Goal: Task Accomplishment & Management: Use online tool/utility

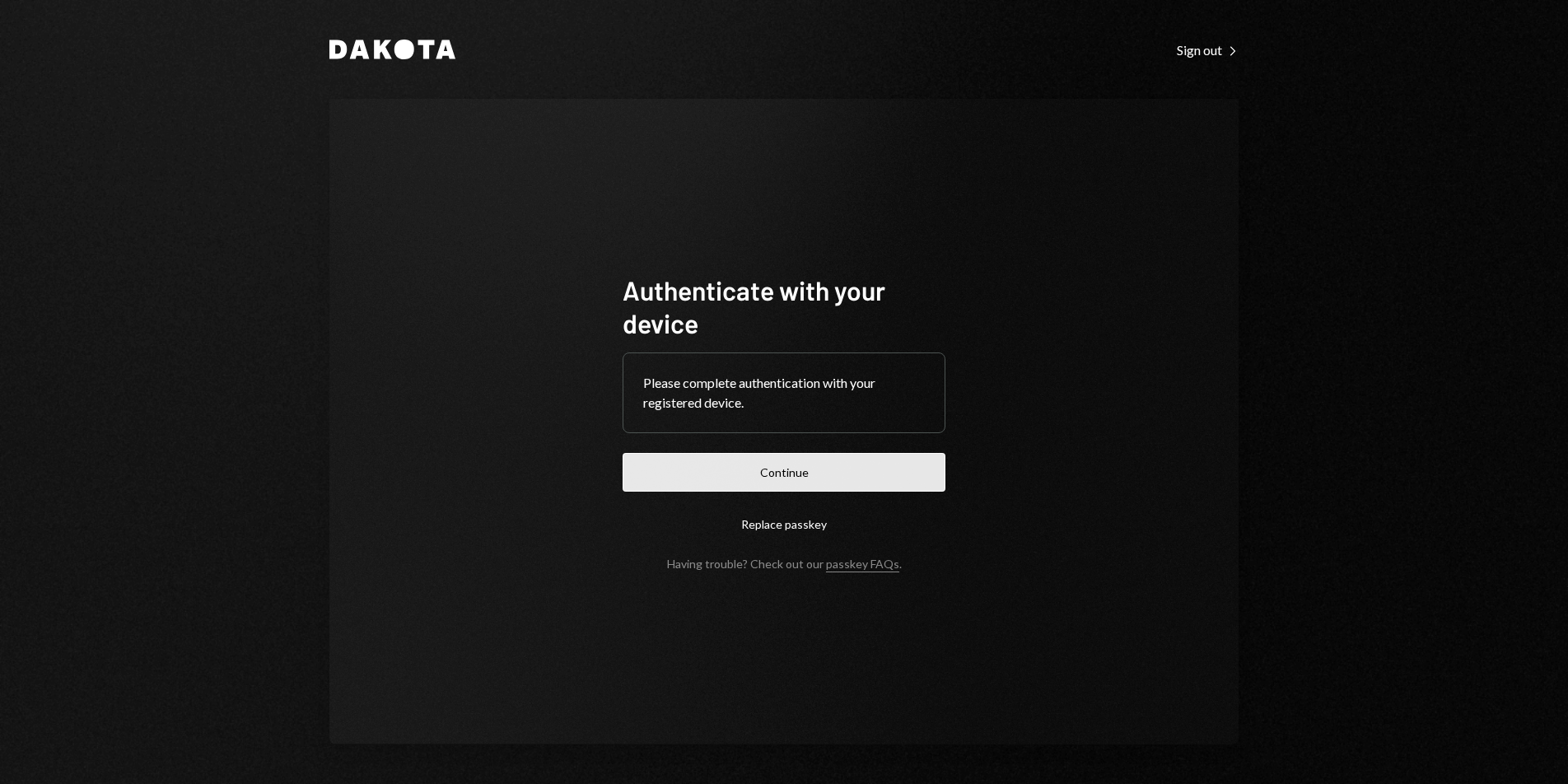
click at [825, 475] on button "Continue" at bounding box center [784, 472] width 323 height 39
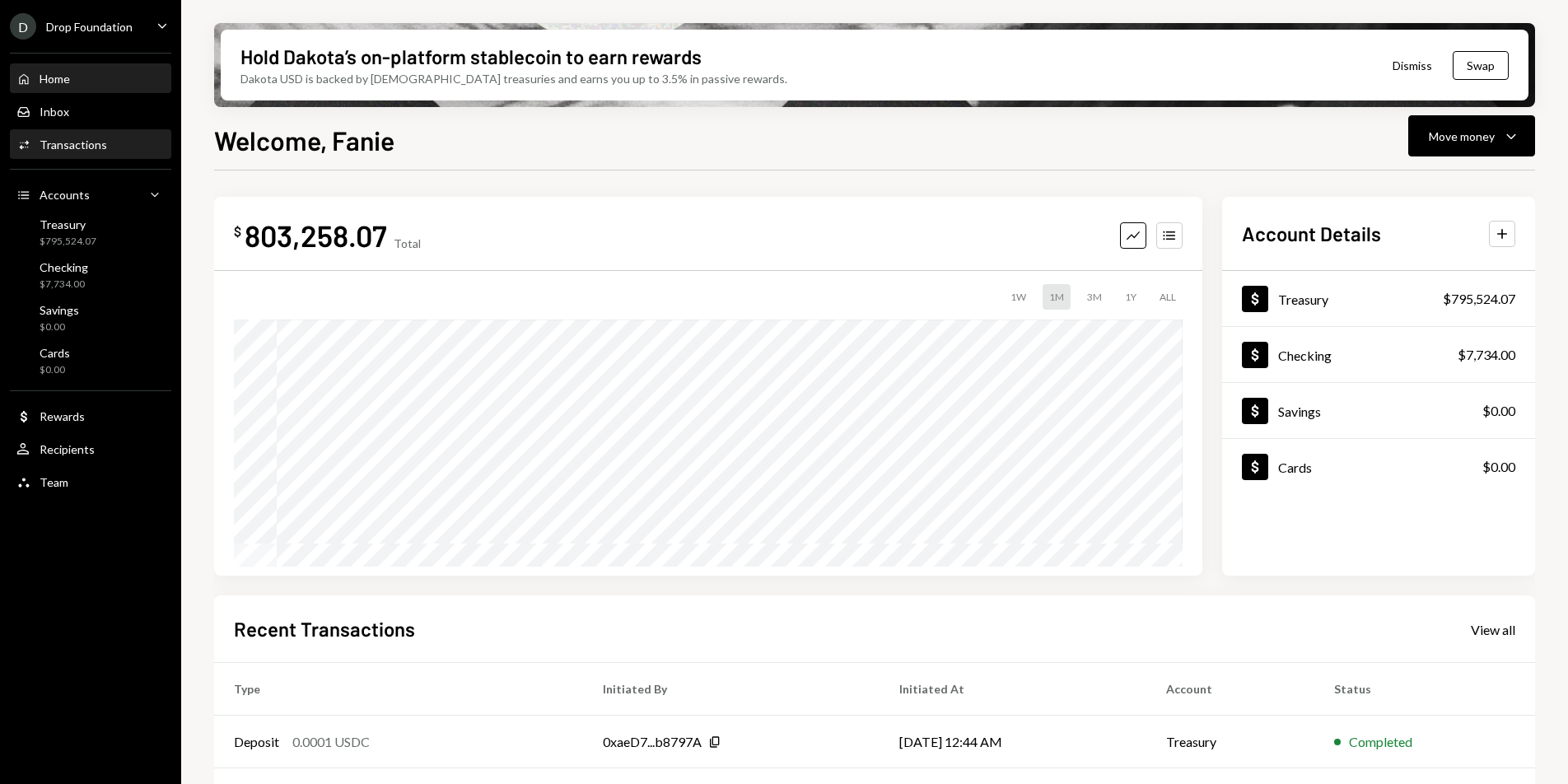
click at [94, 150] on div "Transactions" at bounding box center [73, 144] width 68 height 14
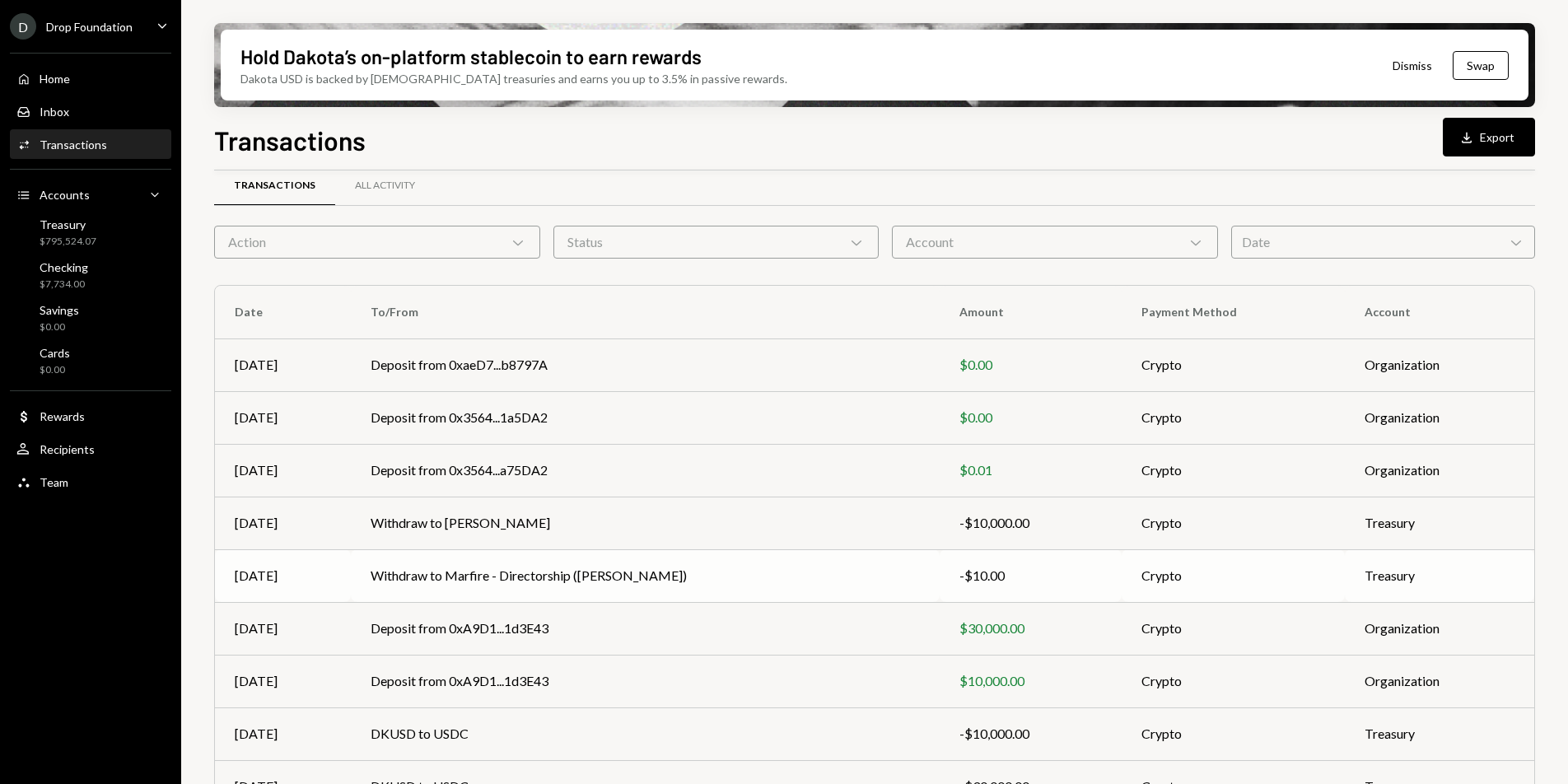
scroll to position [46, 0]
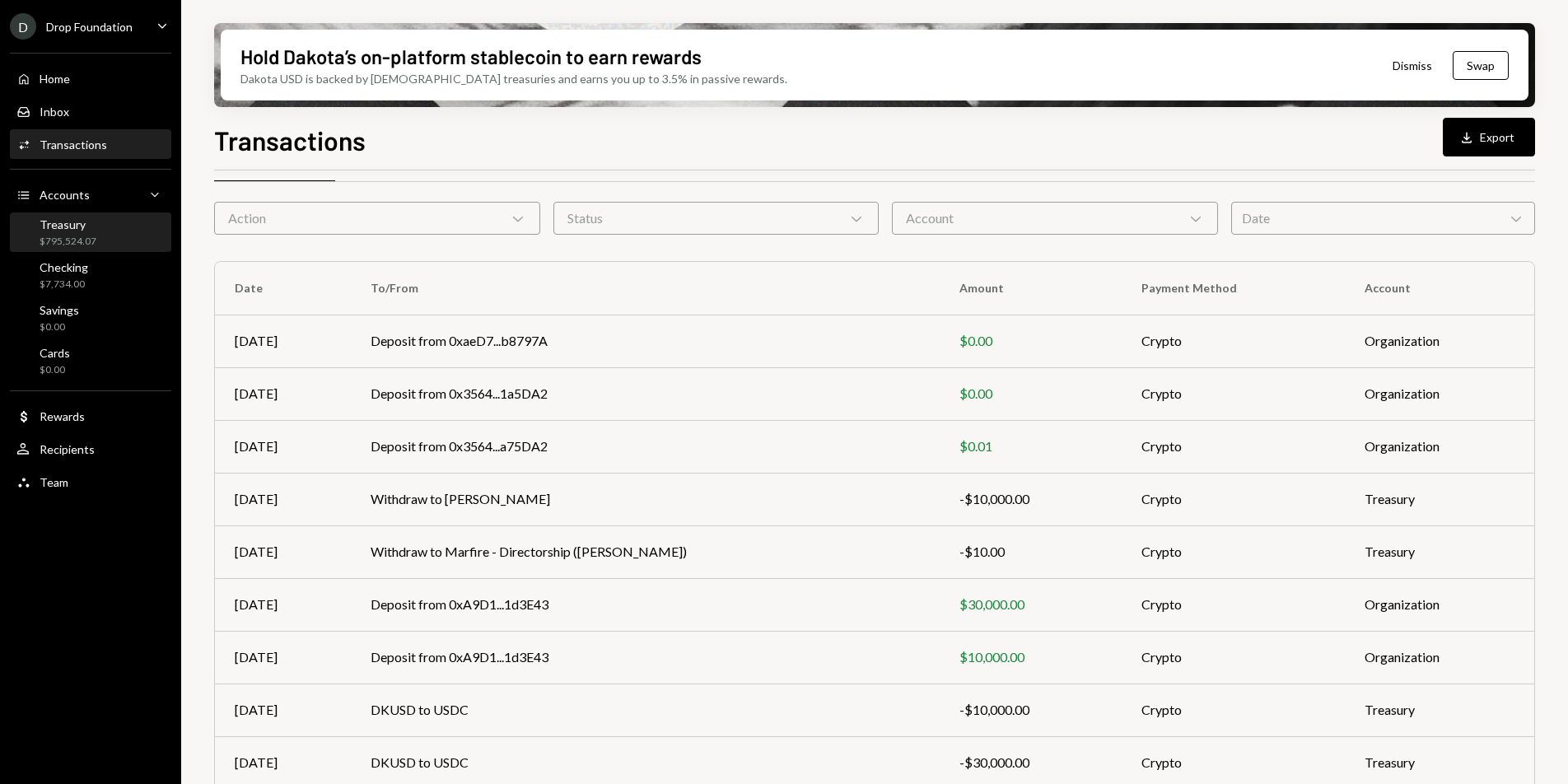
click at [73, 226] on div "Treasury" at bounding box center [68, 224] width 57 height 14
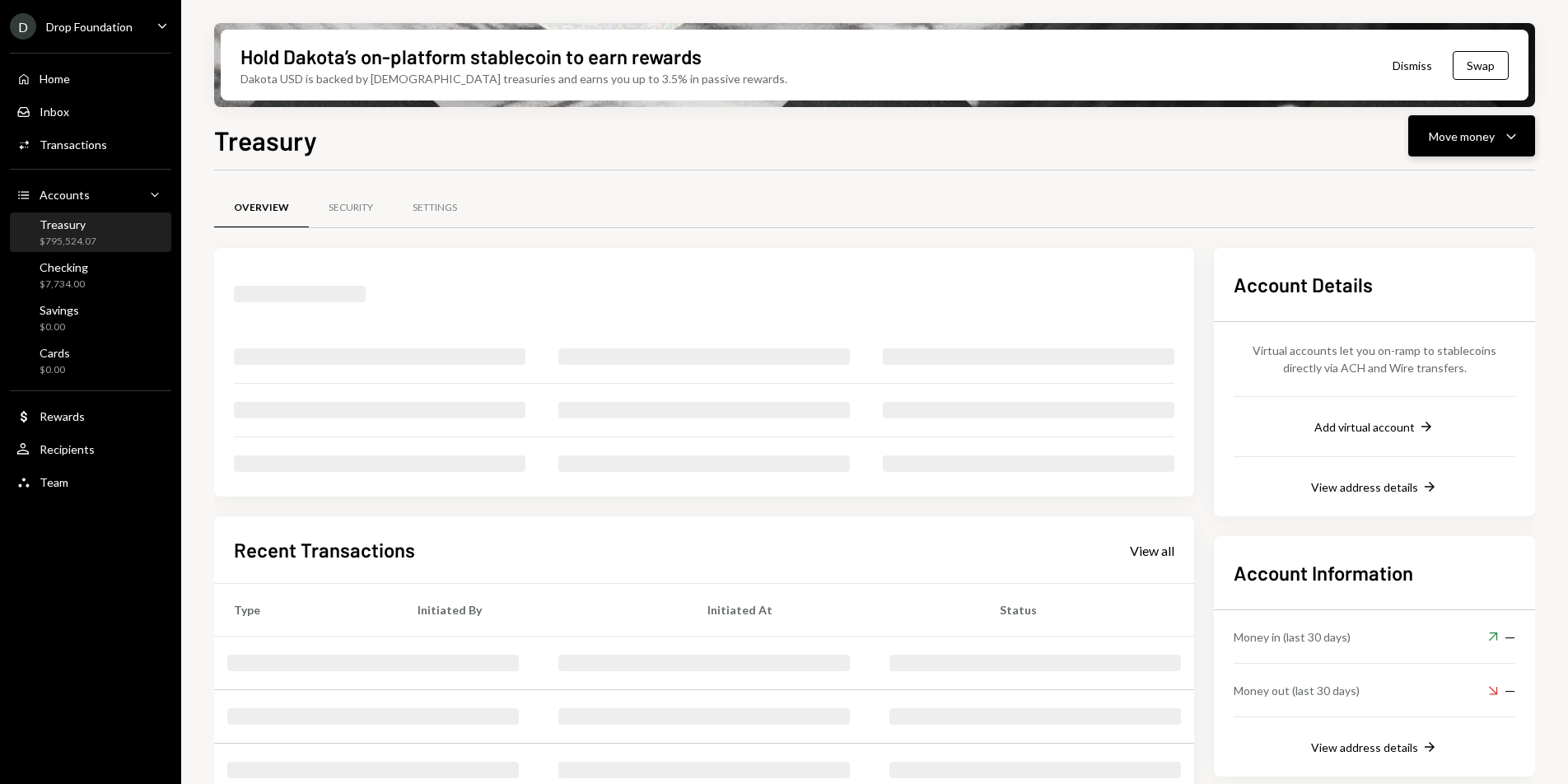
click at [1471, 138] on div "Move money" at bounding box center [1462, 136] width 66 height 18
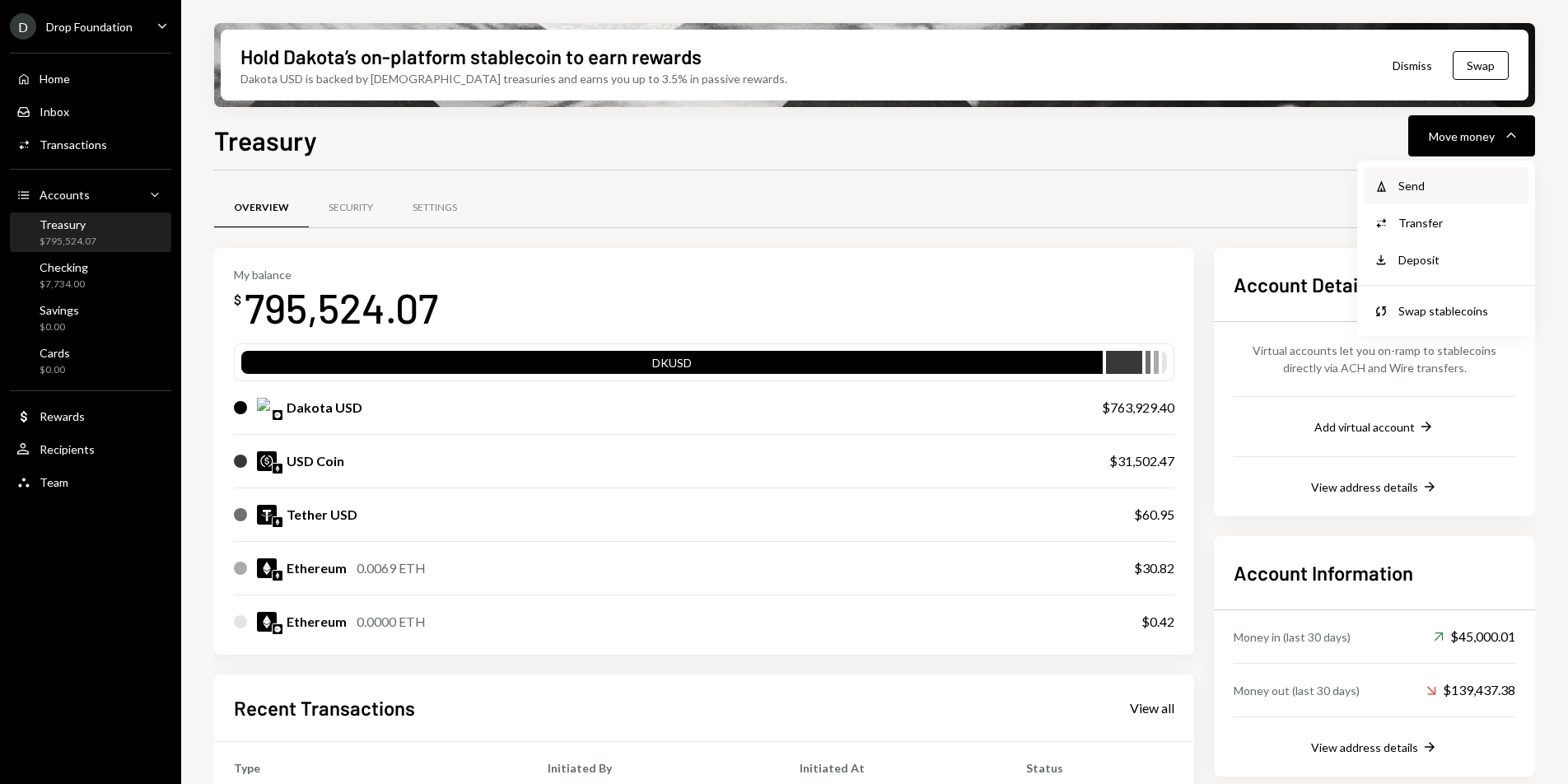
click at [1417, 189] on div "Send" at bounding box center [1458, 185] width 120 height 18
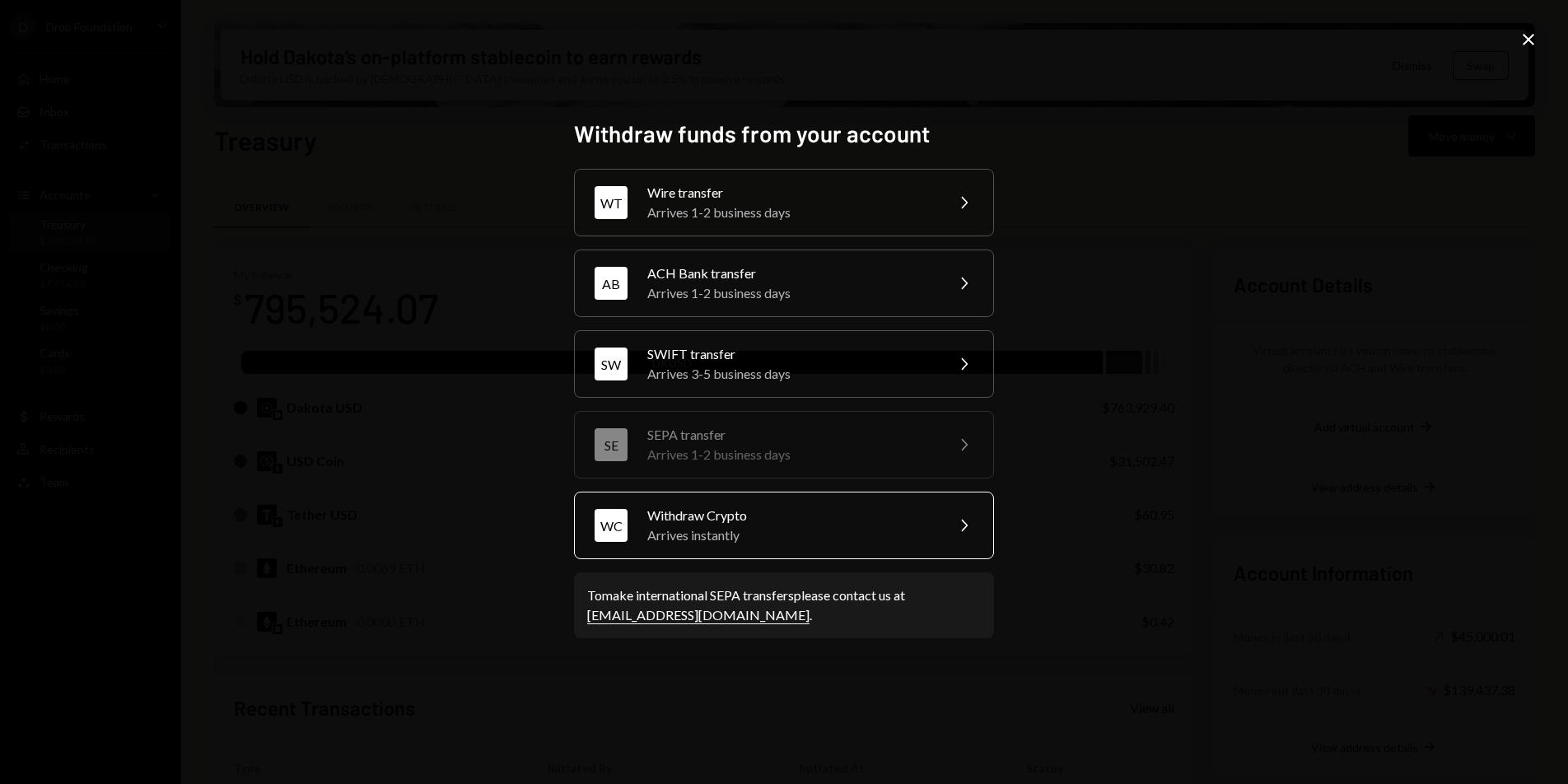
click at [724, 493] on div "WC Withdraw Crypto Arrives instantly Chevron Right" at bounding box center [784, 525] width 420 height 68
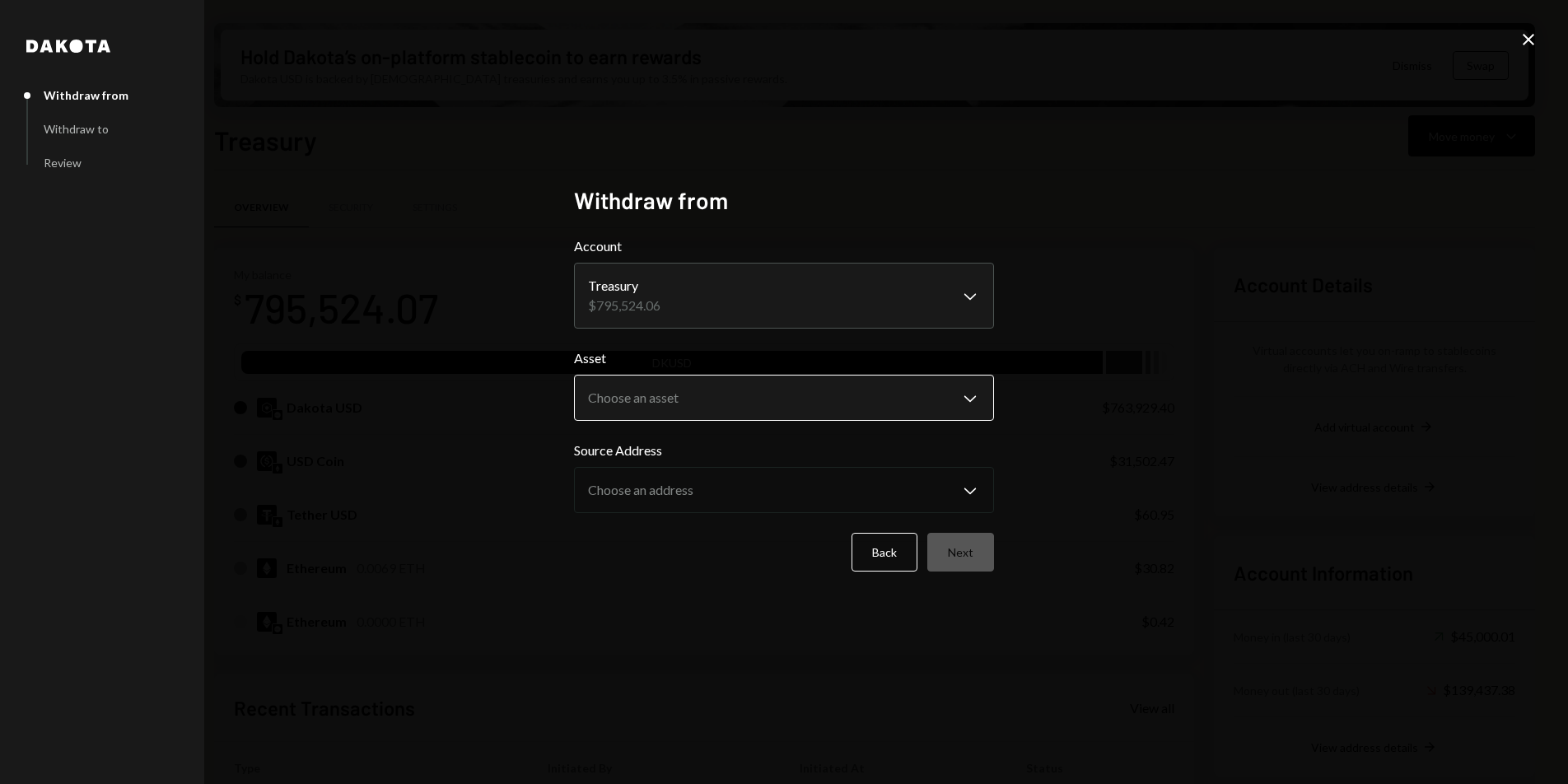
click at [745, 398] on body "D Drop Foundation Caret Down Home Home Inbox Inbox Activities Transactions Acco…" at bounding box center [784, 392] width 1568 height 784
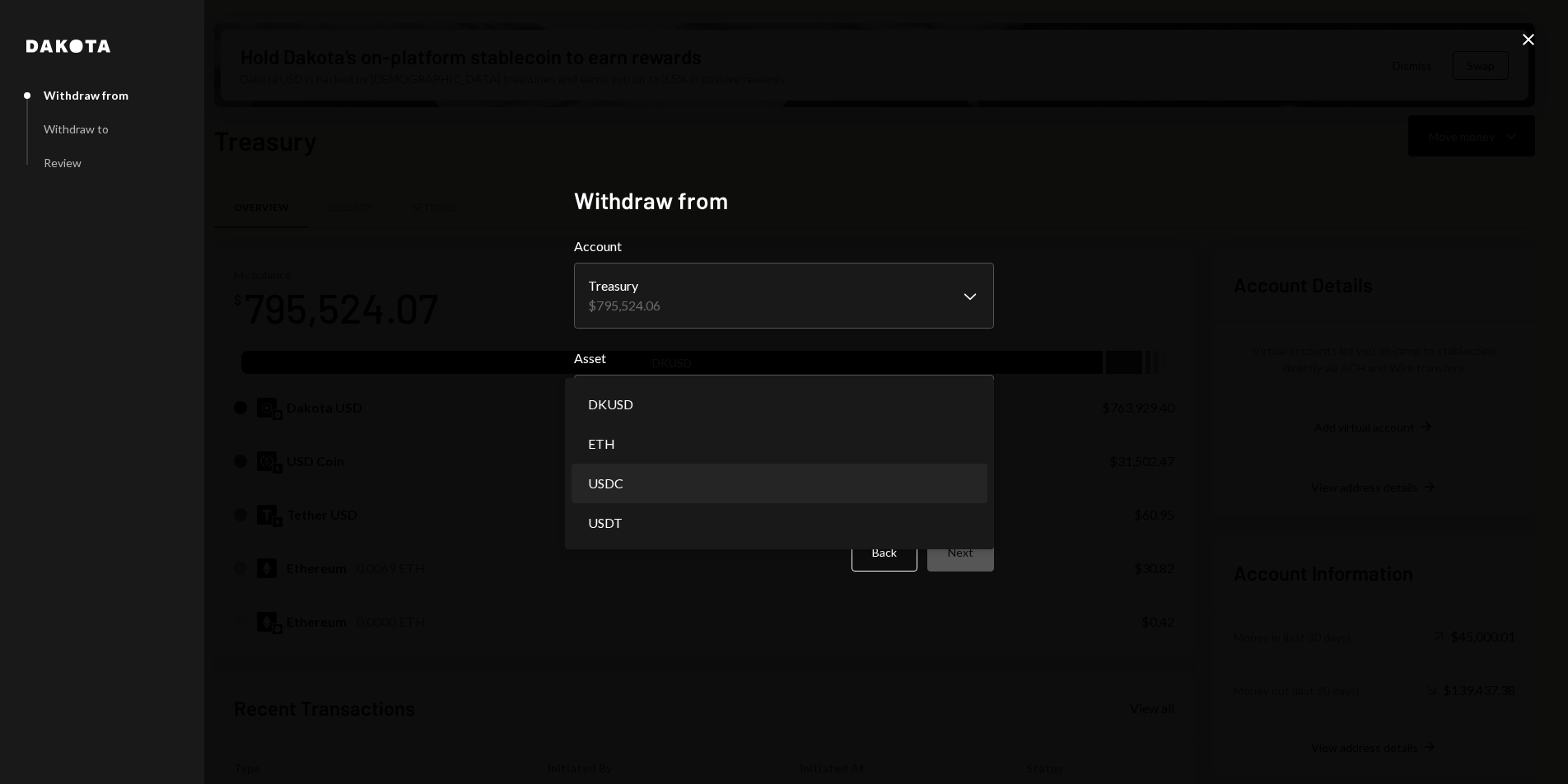
select select "****"
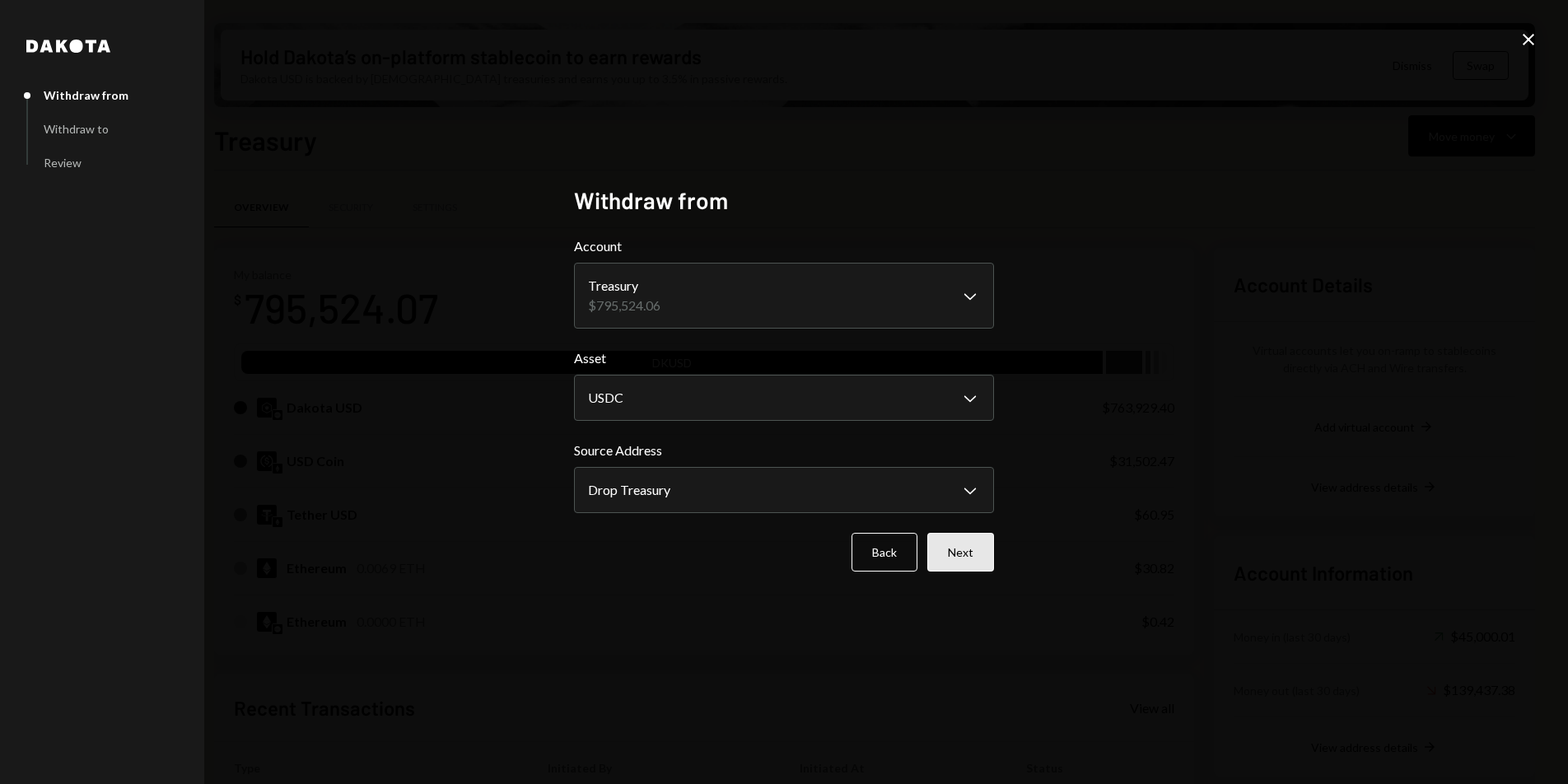
click at [942, 547] on button "Next" at bounding box center [961, 553] width 67 height 39
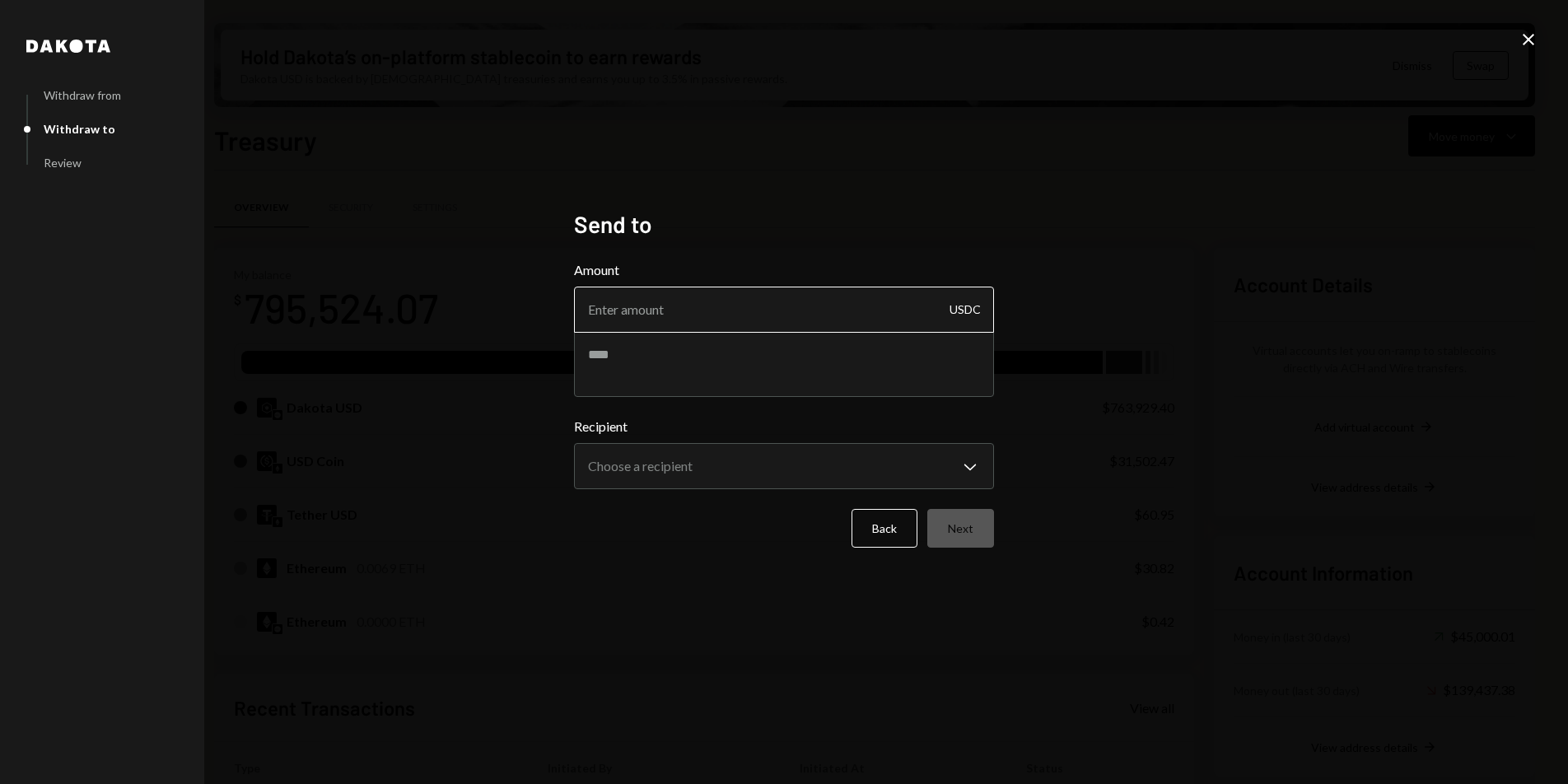
click at [671, 314] on input "Amount" at bounding box center [784, 309] width 420 height 46
type input "26990"
click at [679, 389] on textarea at bounding box center [784, 364] width 420 height 66
click at [612, 358] on textarea "**********" at bounding box center [784, 364] width 420 height 66
click at [630, 356] on textarea "**********" at bounding box center [784, 364] width 420 height 66
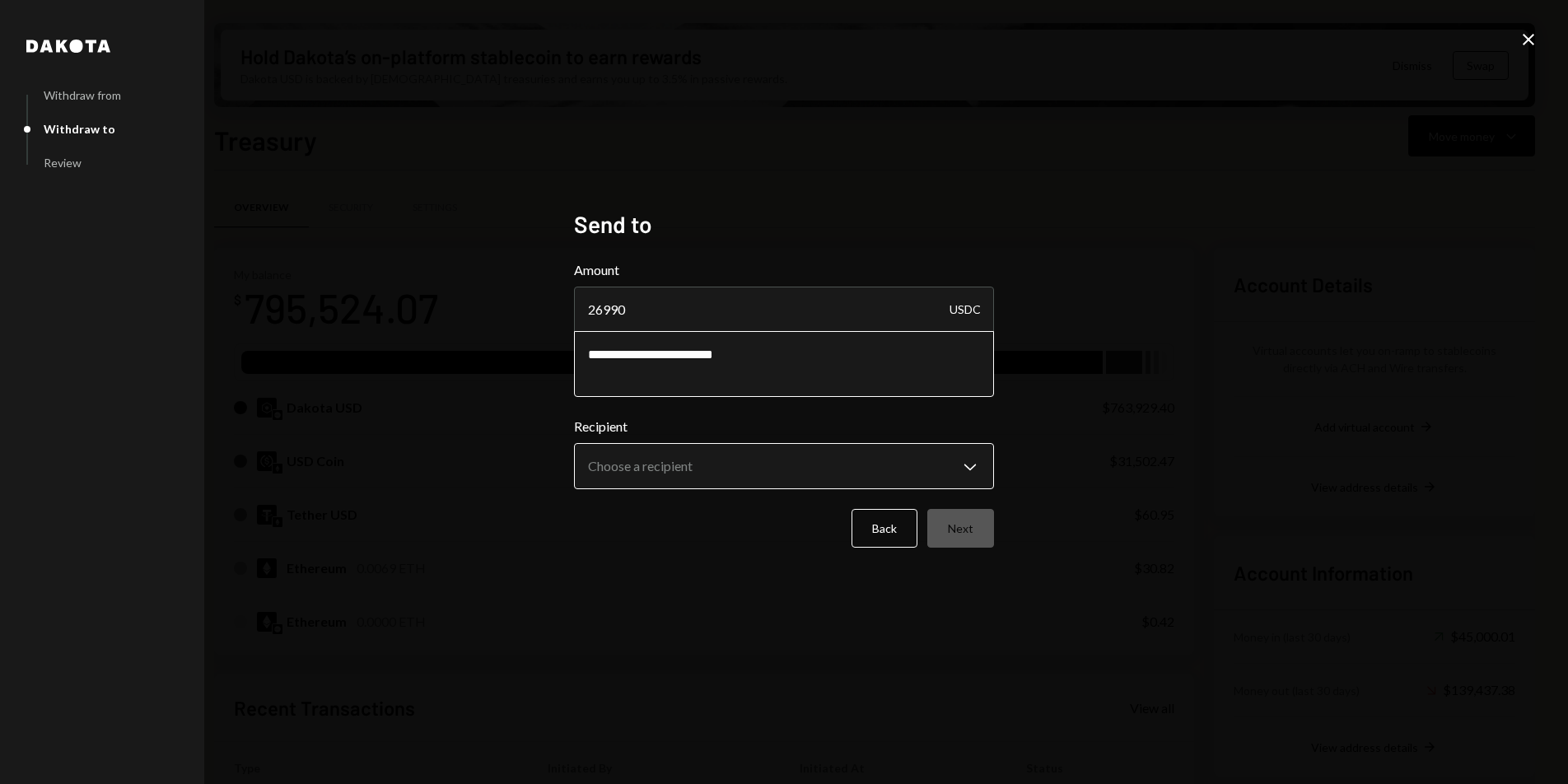
type textarea "**********"
click at [636, 458] on body "D Drop Foundation Caret Down Home Home Inbox Inbox Activities Transactions Acco…" at bounding box center [784, 392] width 1568 height 784
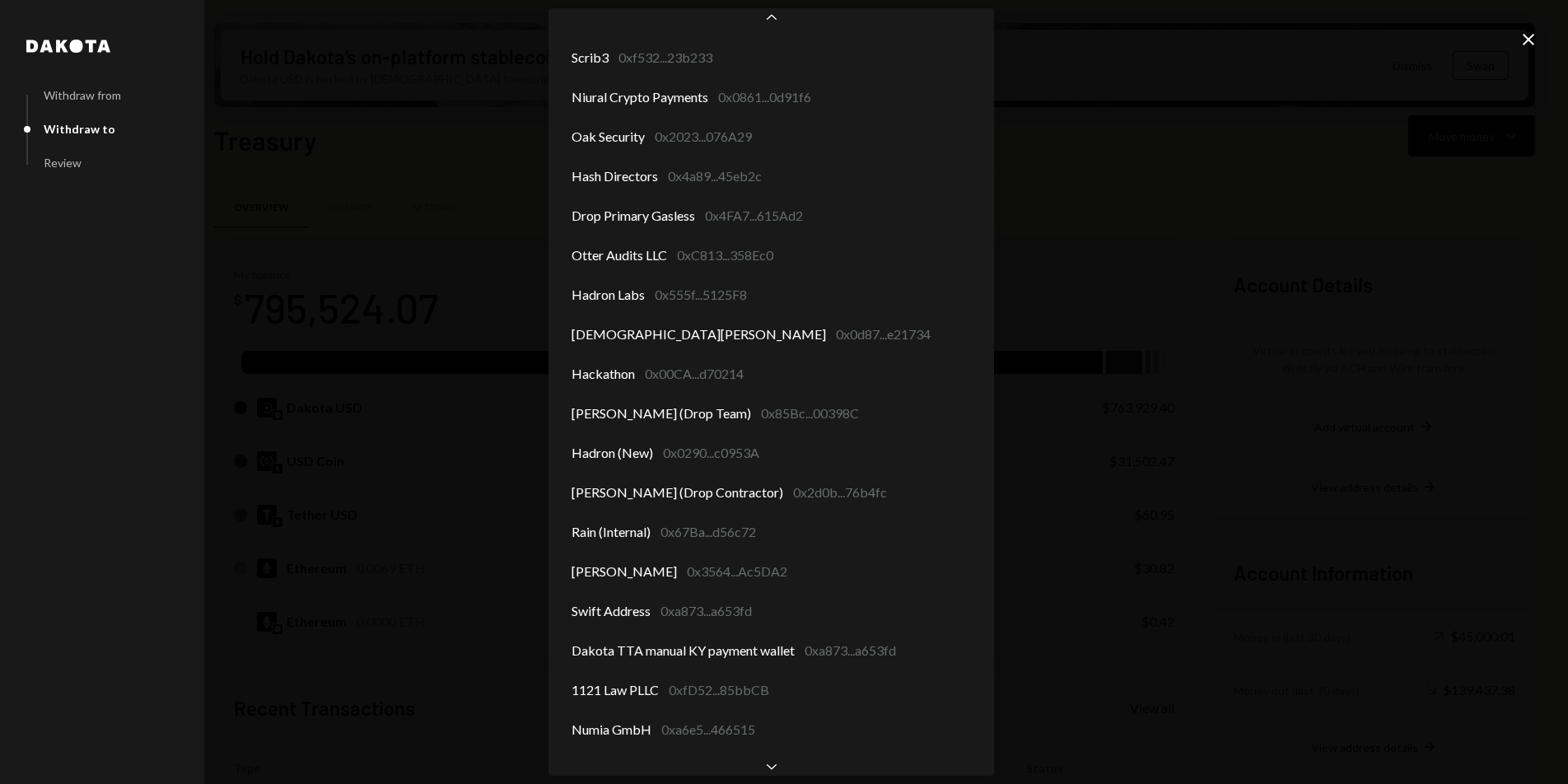
scroll to position [56, 0]
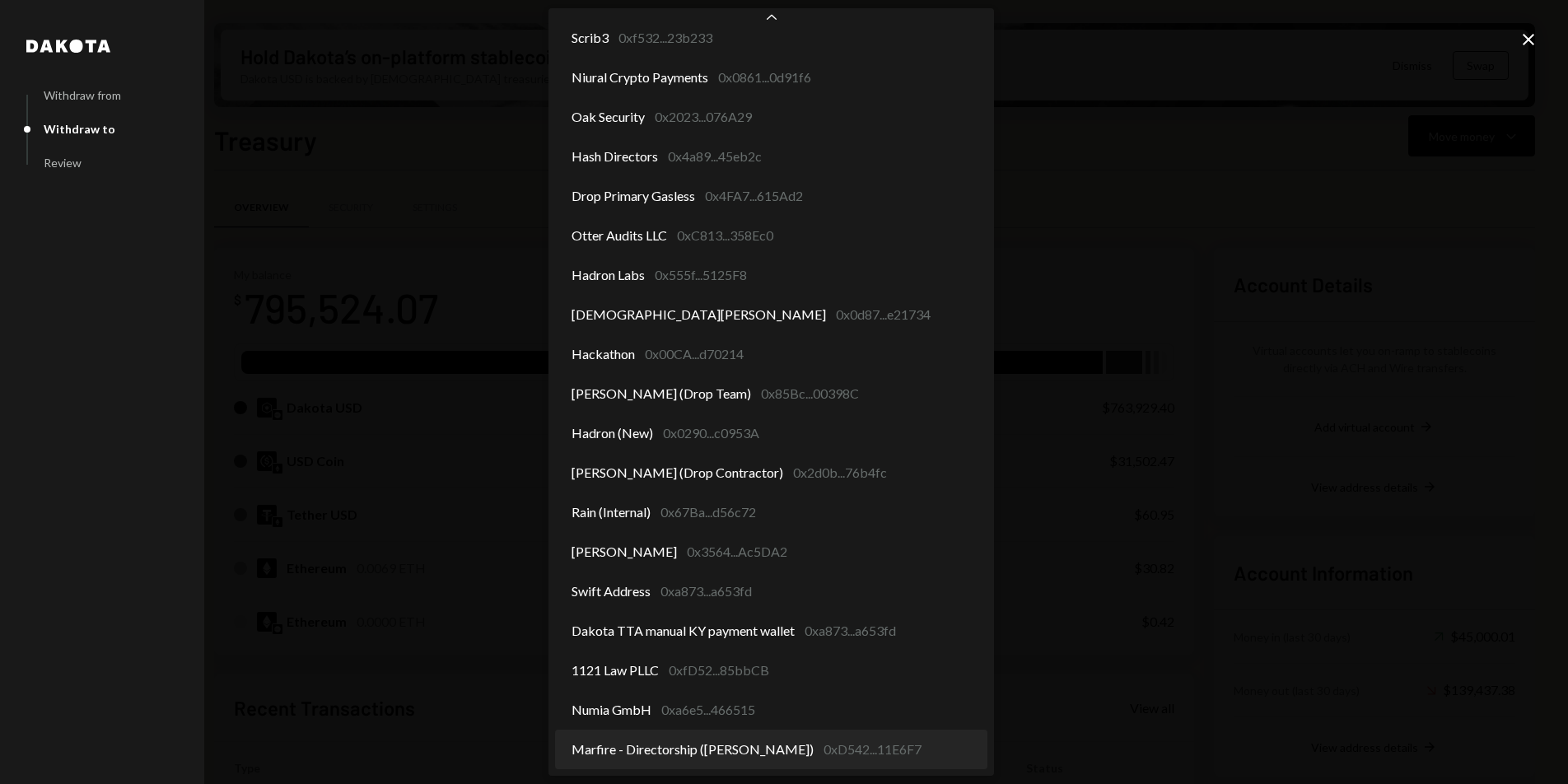
select select "**********"
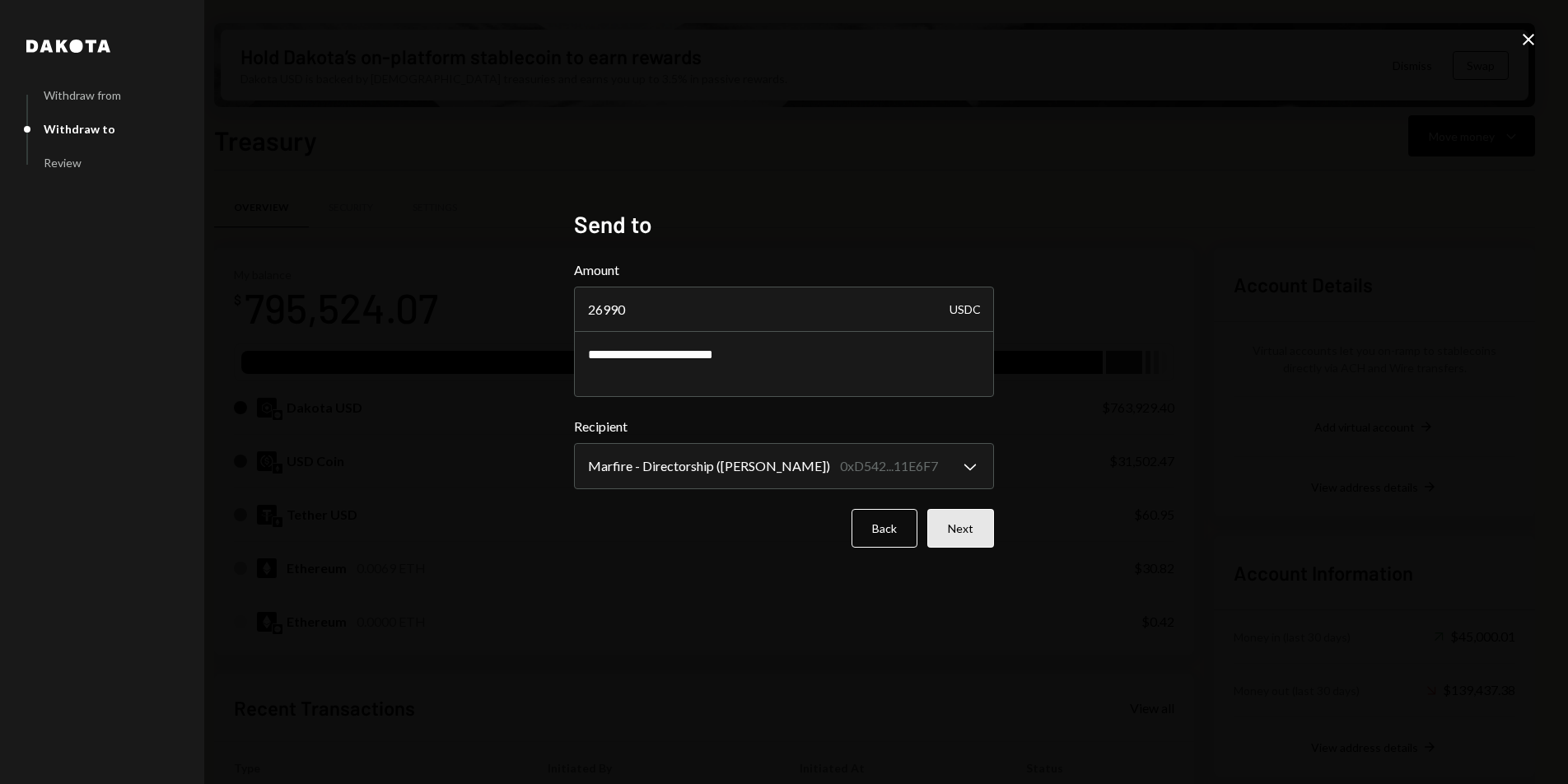
click at [953, 522] on button "Next" at bounding box center [961, 528] width 67 height 39
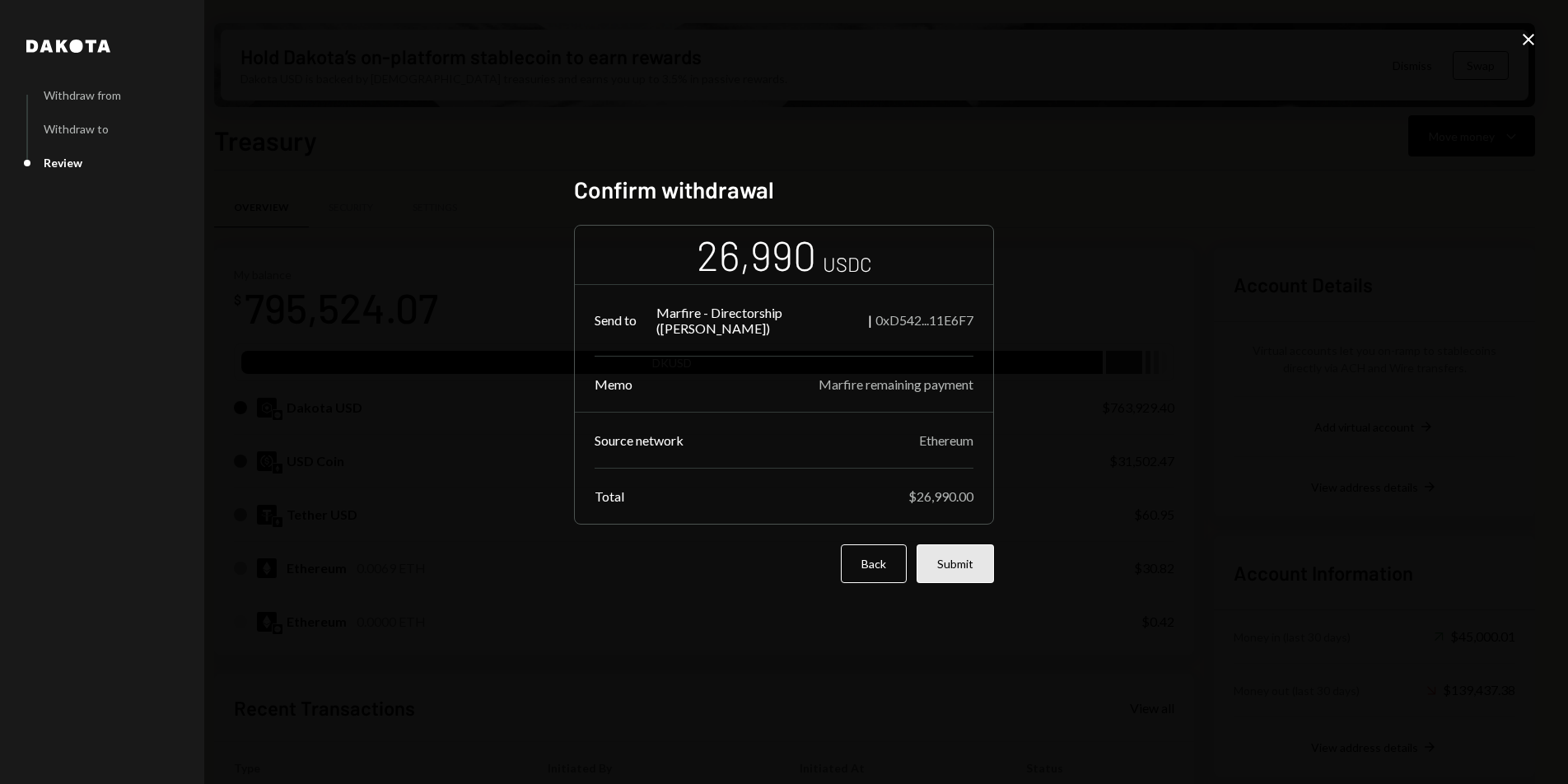
click at [953, 565] on button "Submit" at bounding box center [955, 563] width 77 height 39
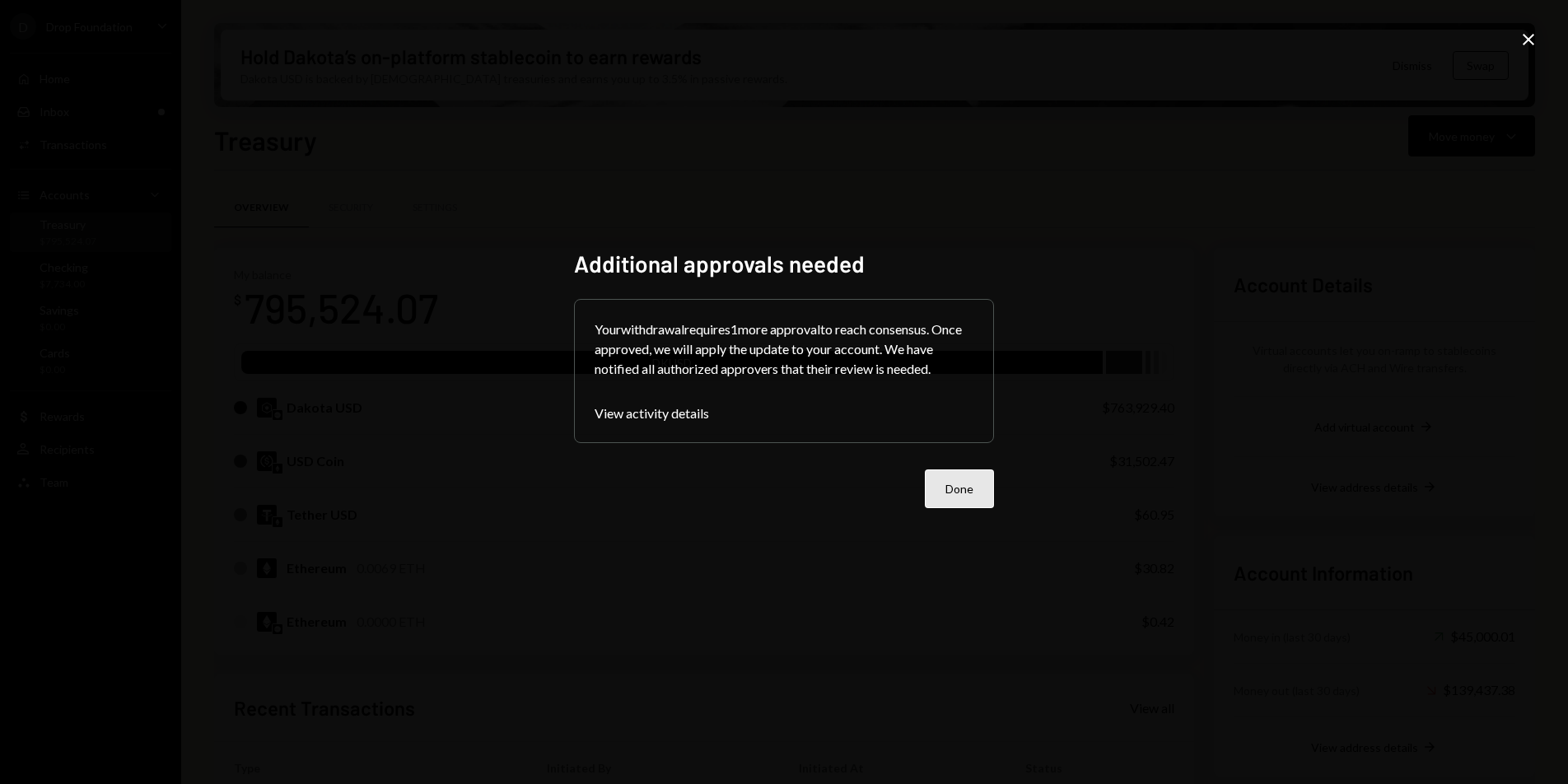
click at [977, 496] on button "Done" at bounding box center [959, 489] width 70 height 39
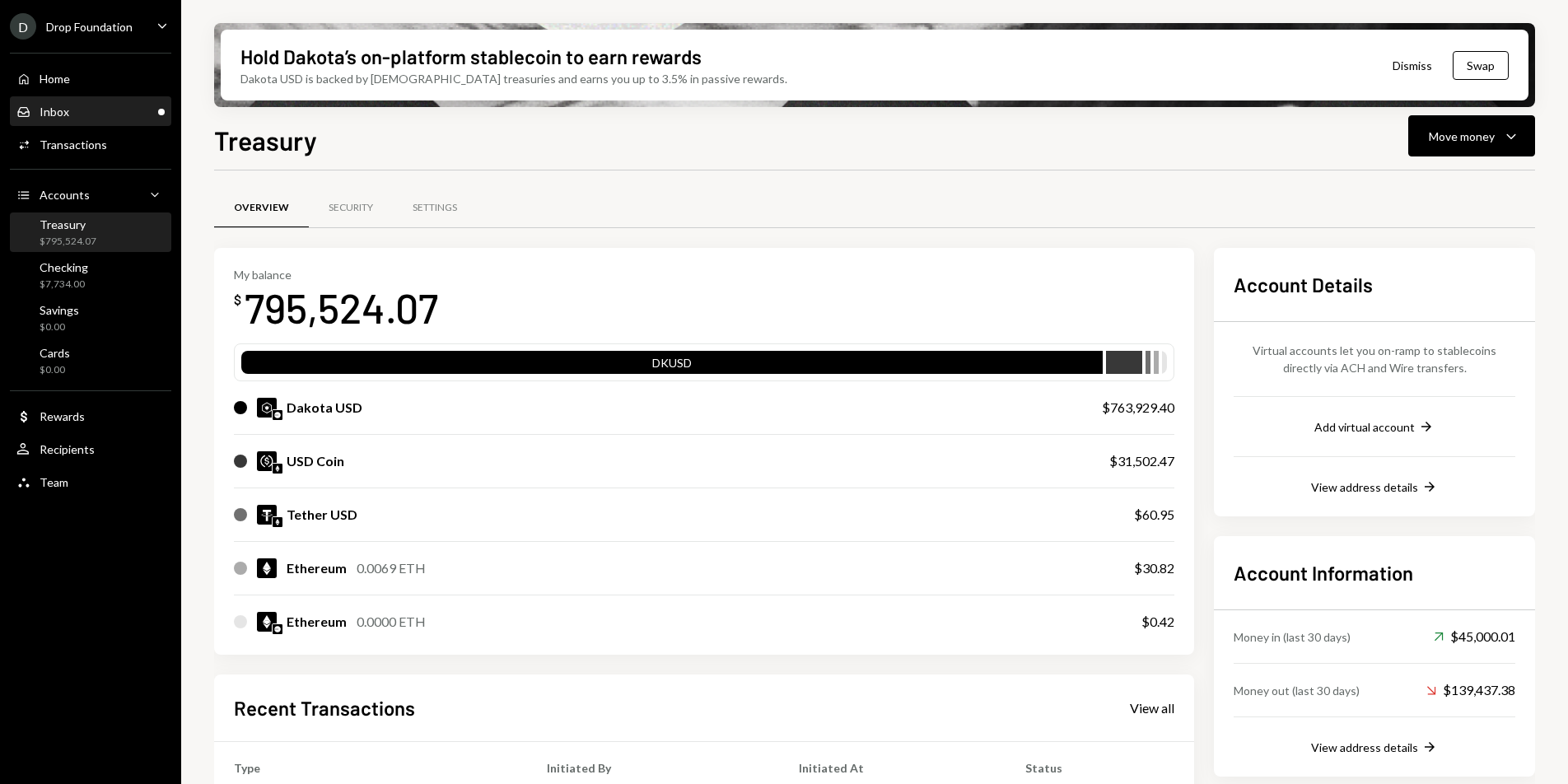
click at [106, 121] on div "Inbox Inbox" at bounding box center [91, 112] width 148 height 28
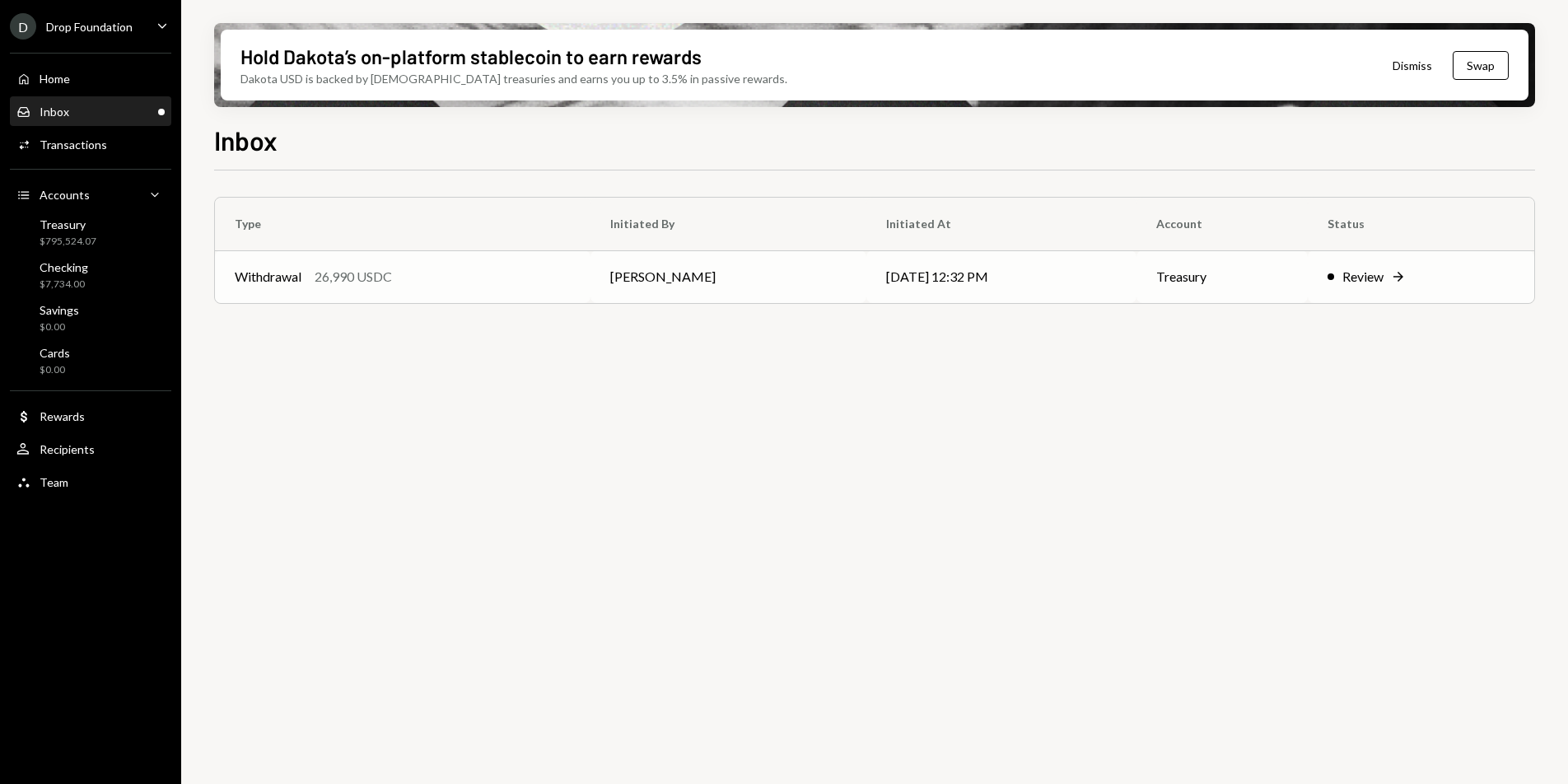
click at [594, 283] on td "[PERSON_NAME]" at bounding box center [729, 277] width 277 height 53
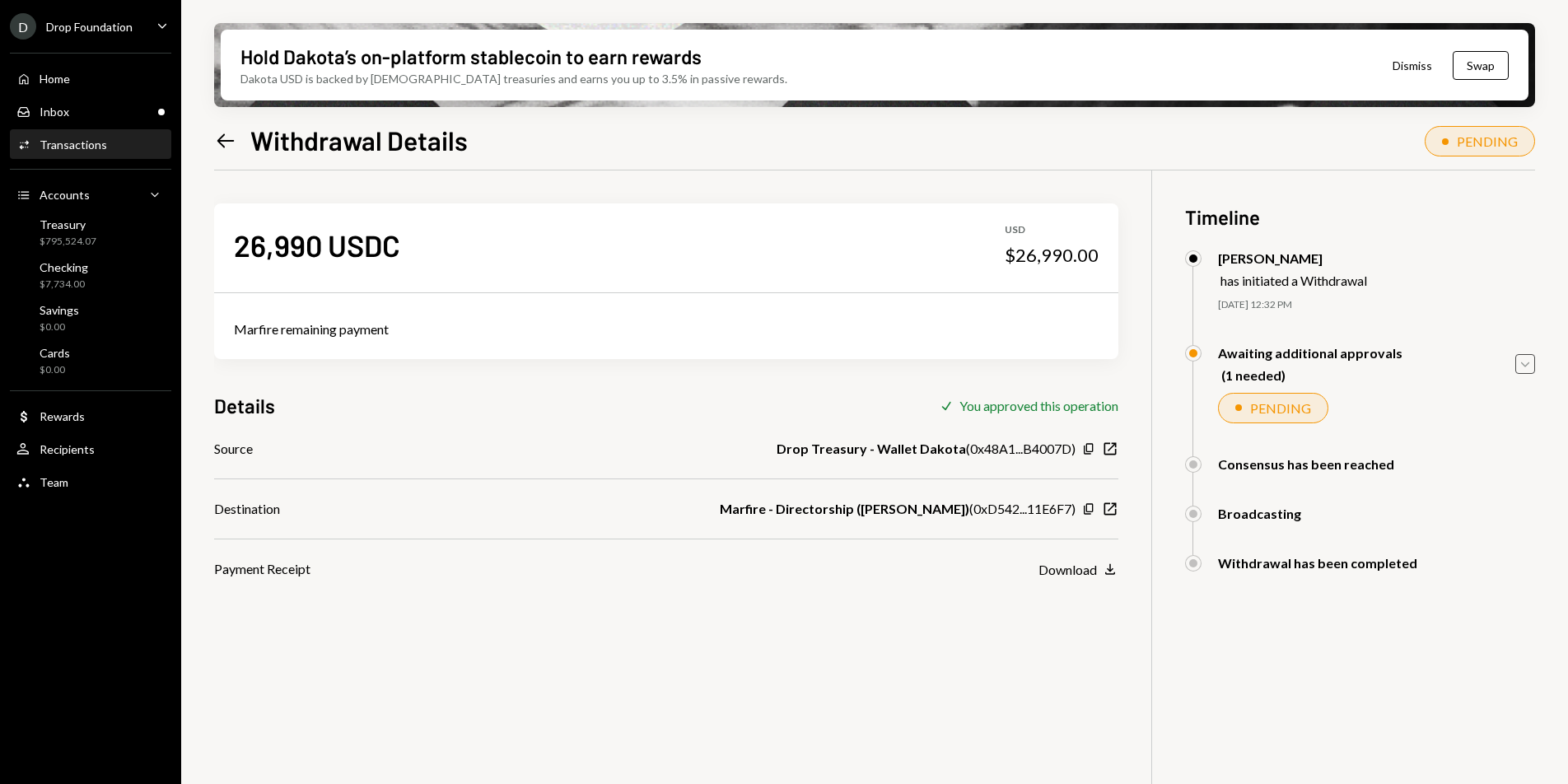
click at [1533, 362] on icon "Caret Down" at bounding box center [1525, 364] width 18 height 18
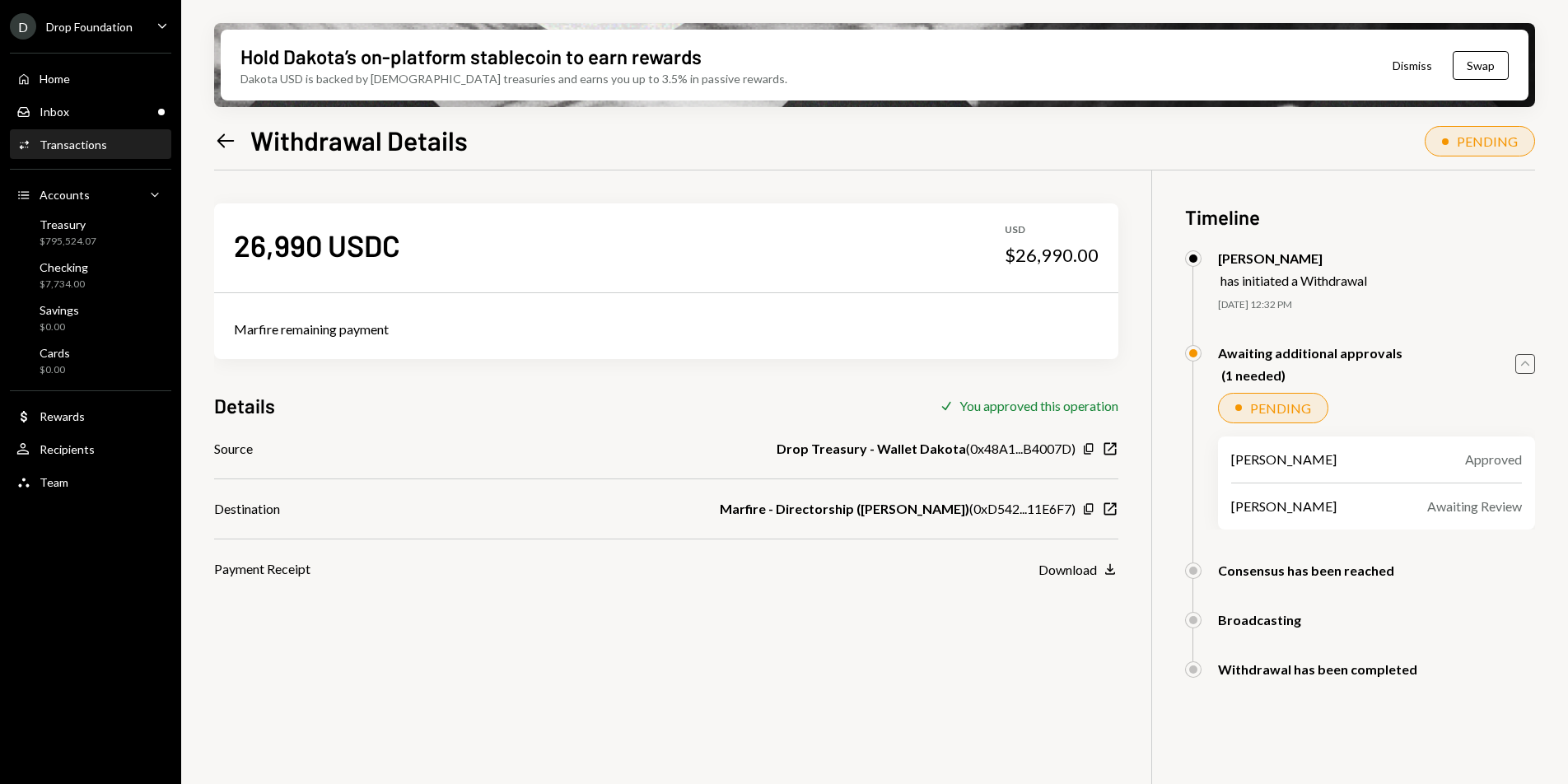
click at [1533, 362] on icon "Caret Up" at bounding box center [1525, 364] width 18 height 18
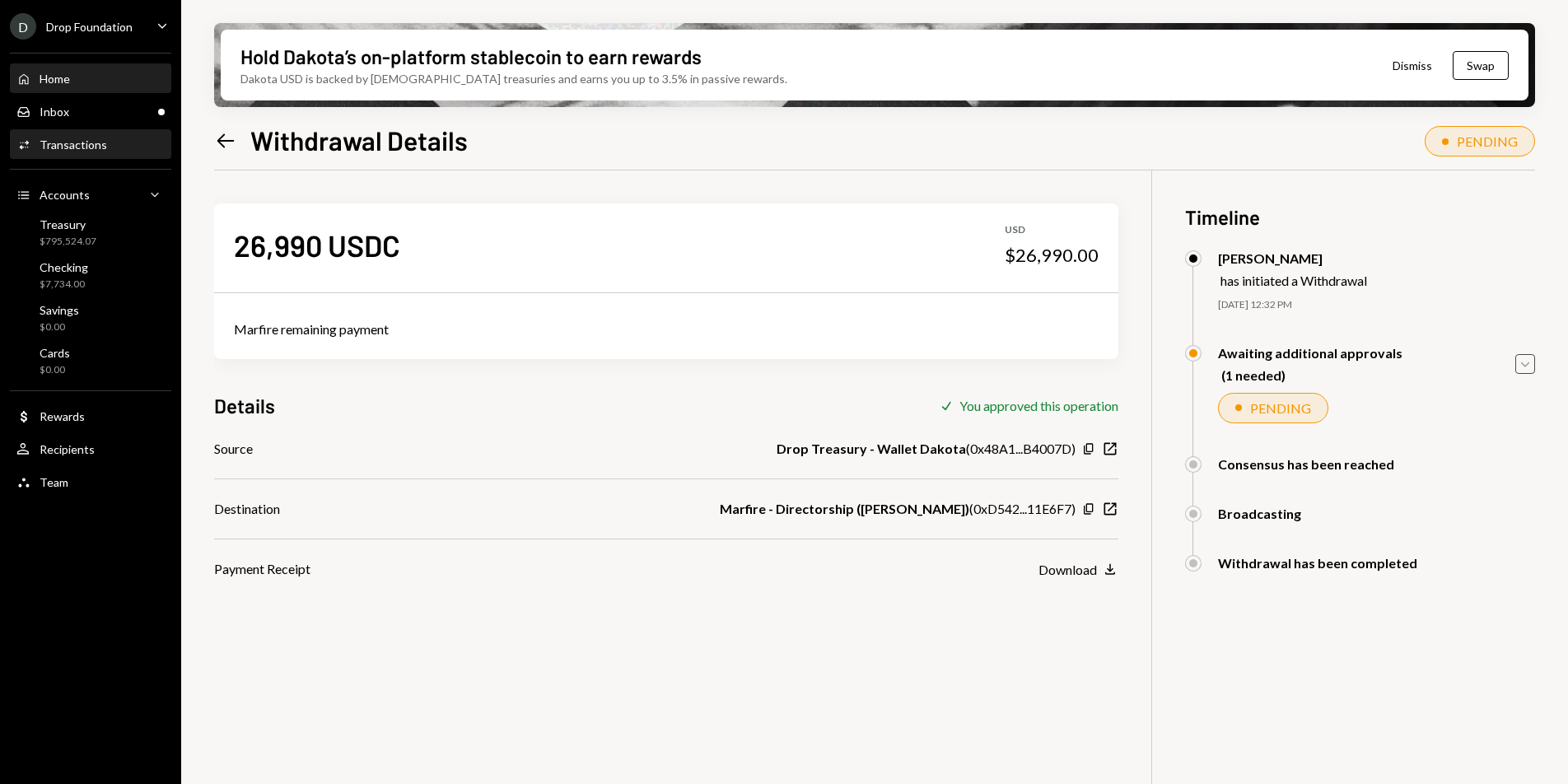
click at [70, 78] on div "Home Home" at bounding box center [91, 79] width 148 height 15
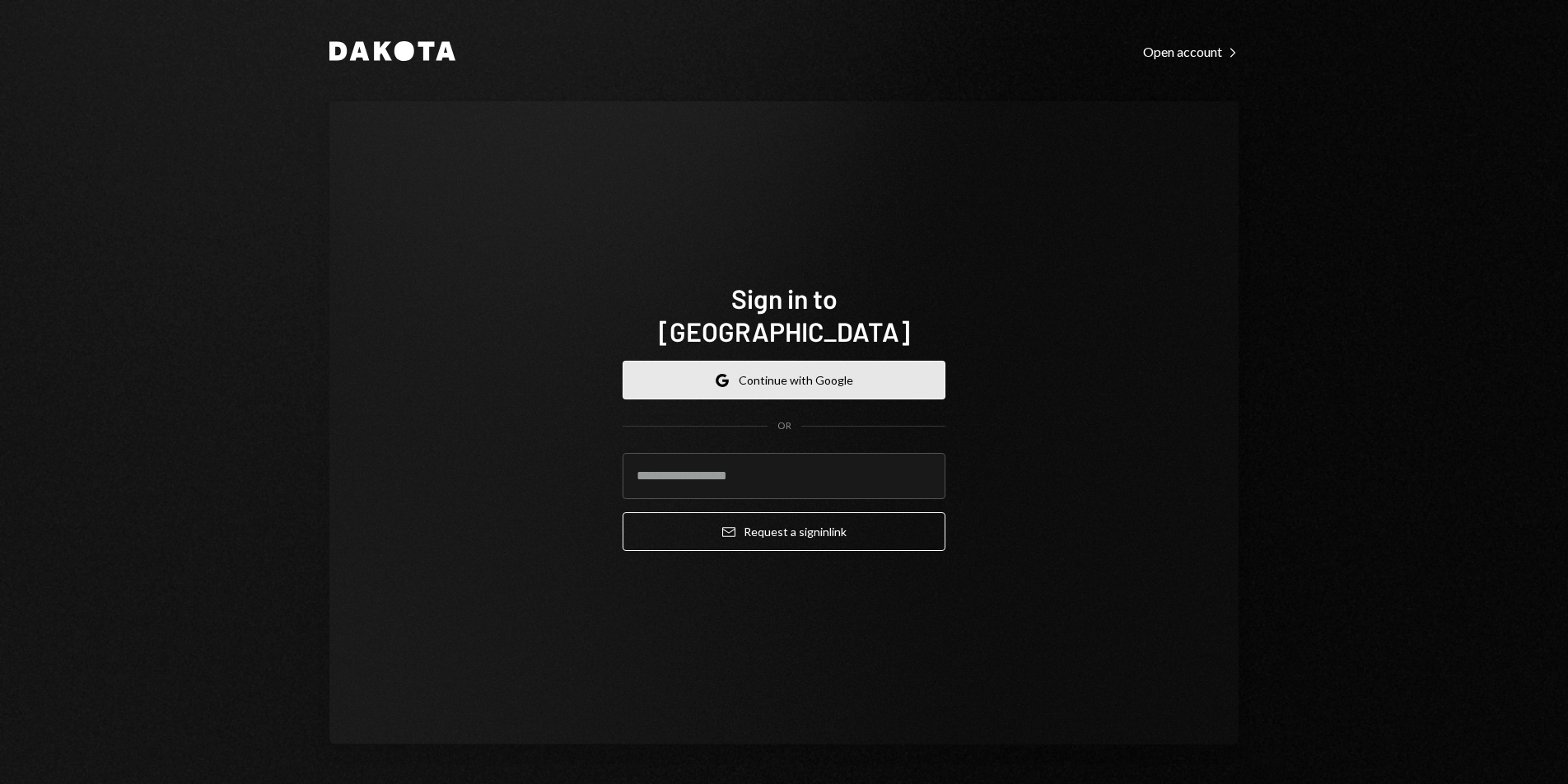
click at [763, 365] on button "Google Continue with Google" at bounding box center [784, 380] width 323 height 39
